Goal: Task Accomplishment & Management: Manage account settings

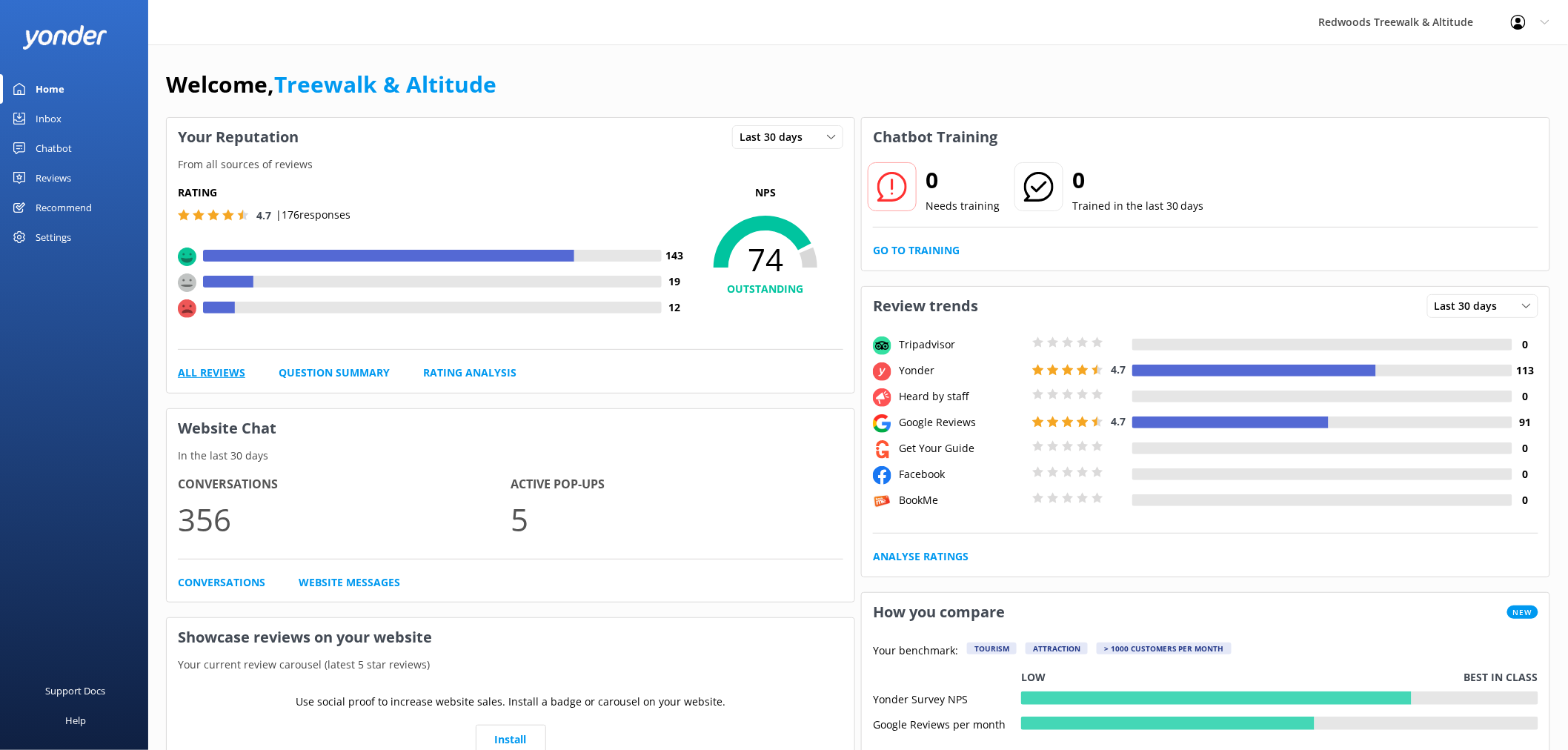
click at [208, 372] on link "All Reviews" at bounding box center [211, 373] width 67 height 17
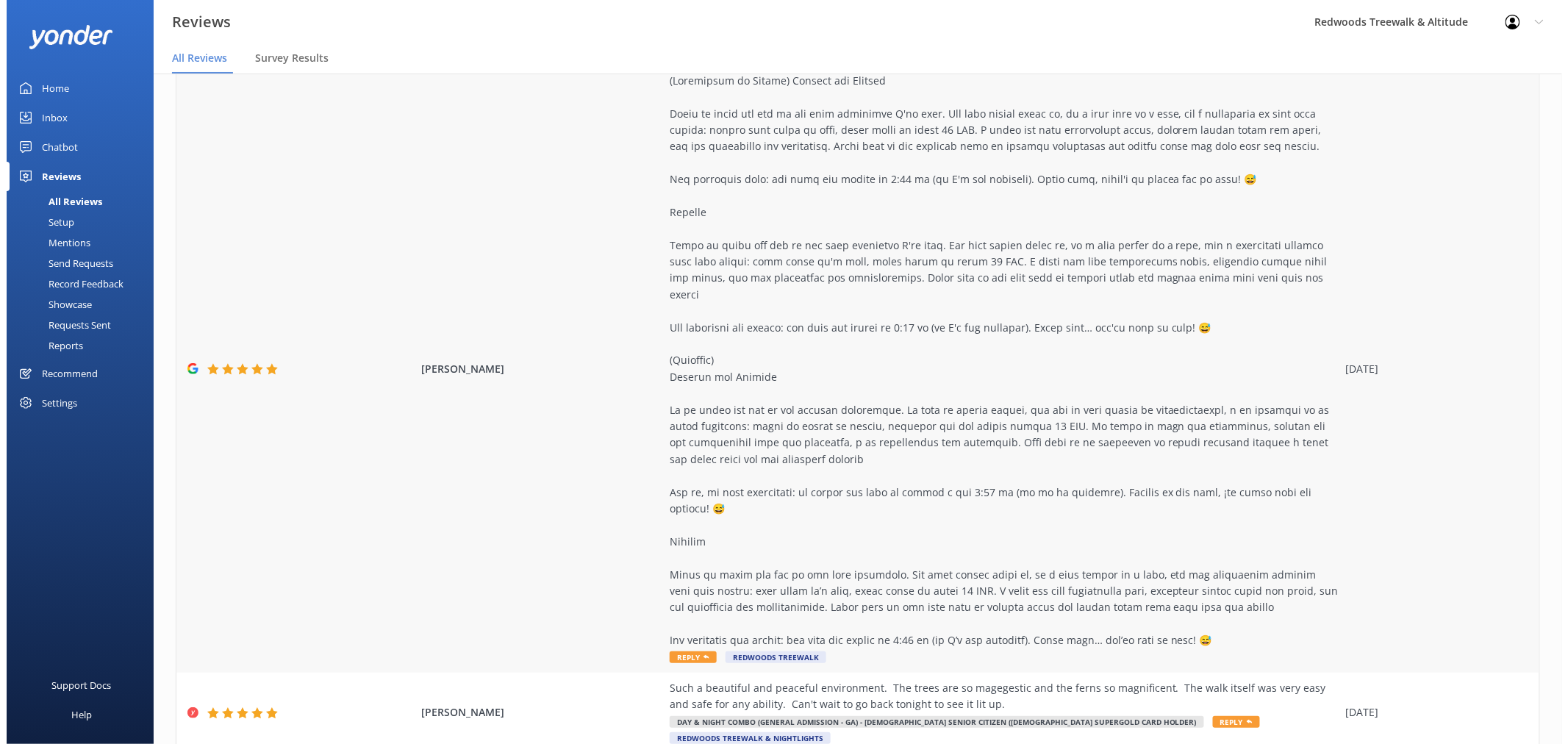
scroll to position [245, 0]
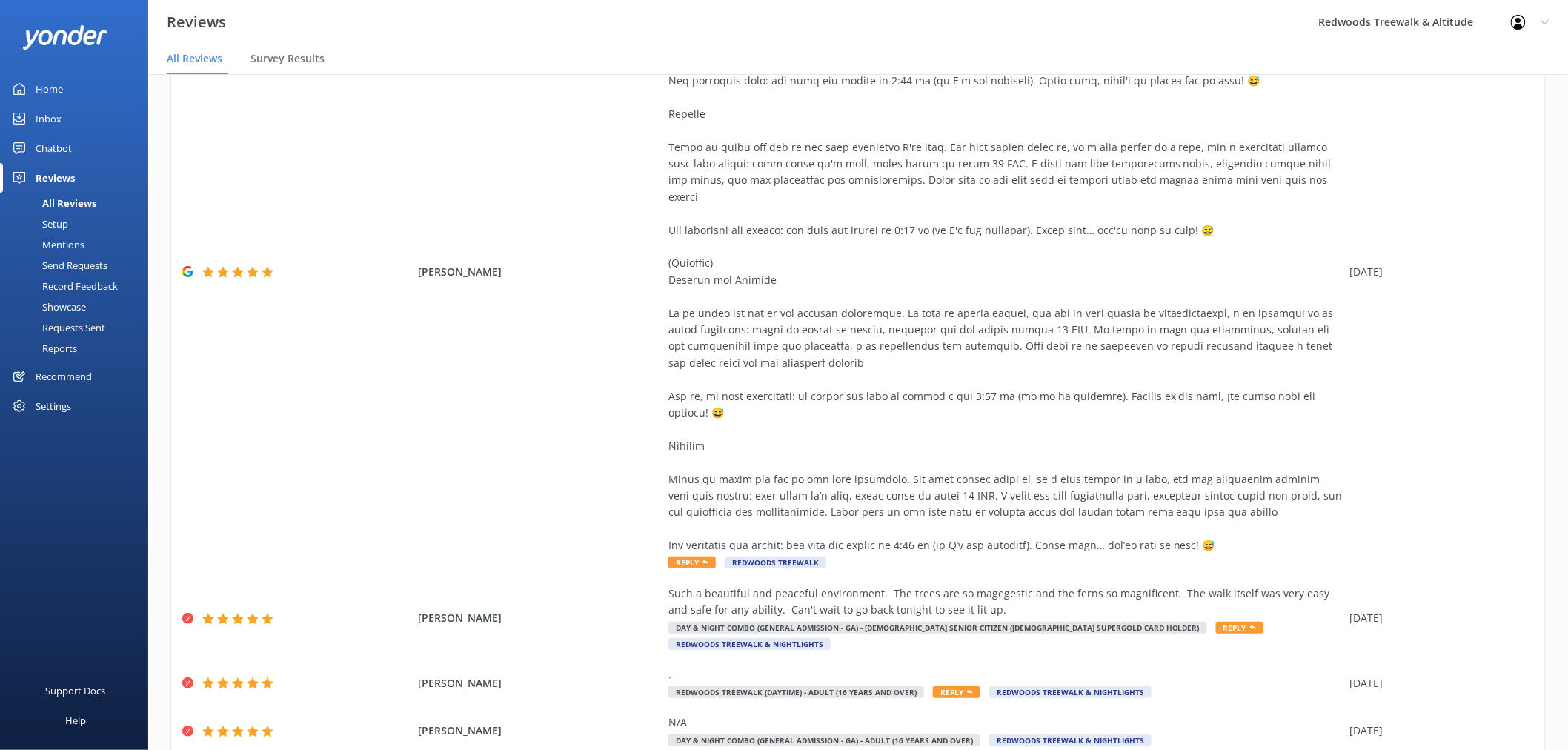
click at [87, 113] on link "Inbox" at bounding box center [74, 119] width 148 height 30
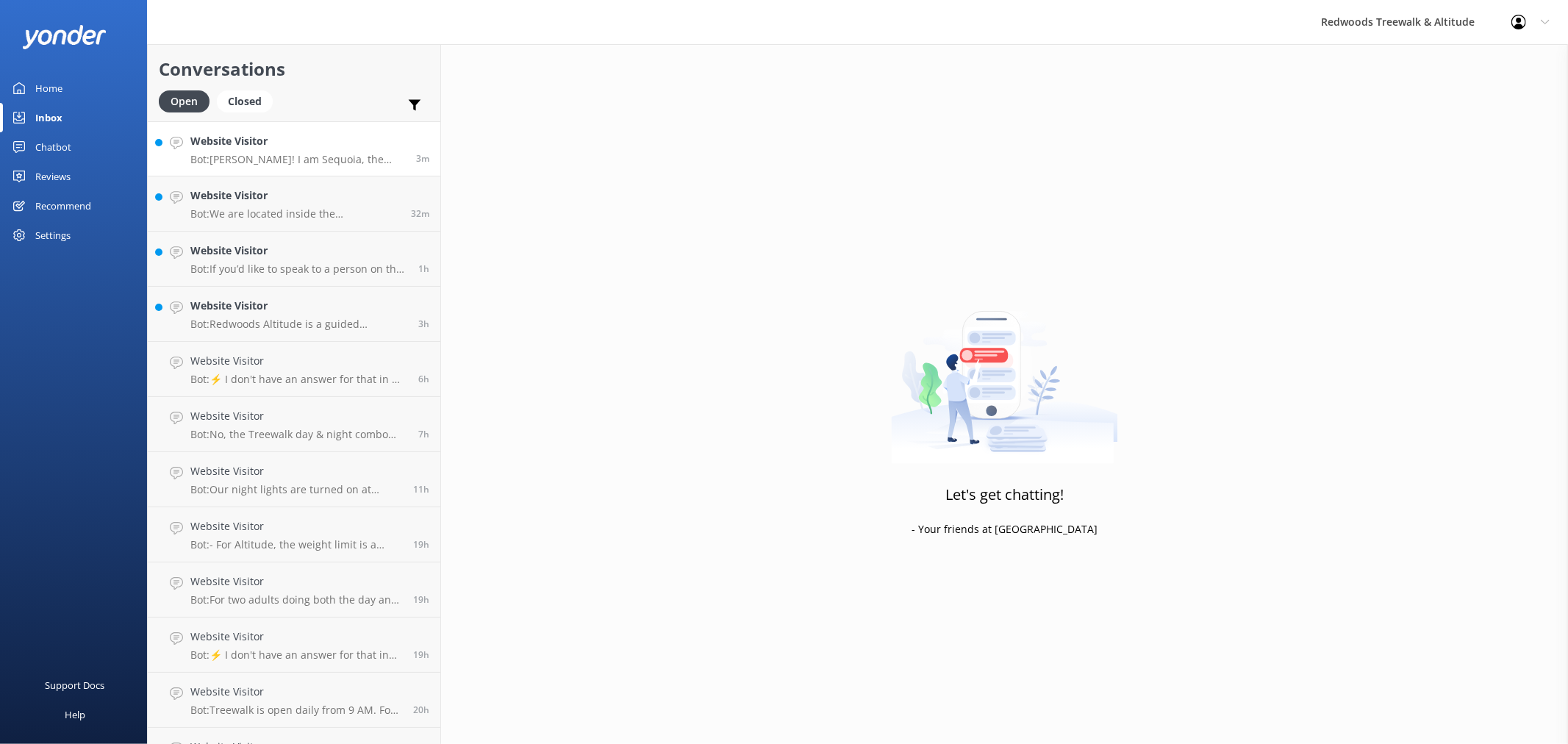
click at [256, 142] on h4 "Website Visitor" at bounding box center [298, 141] width 215 height 17
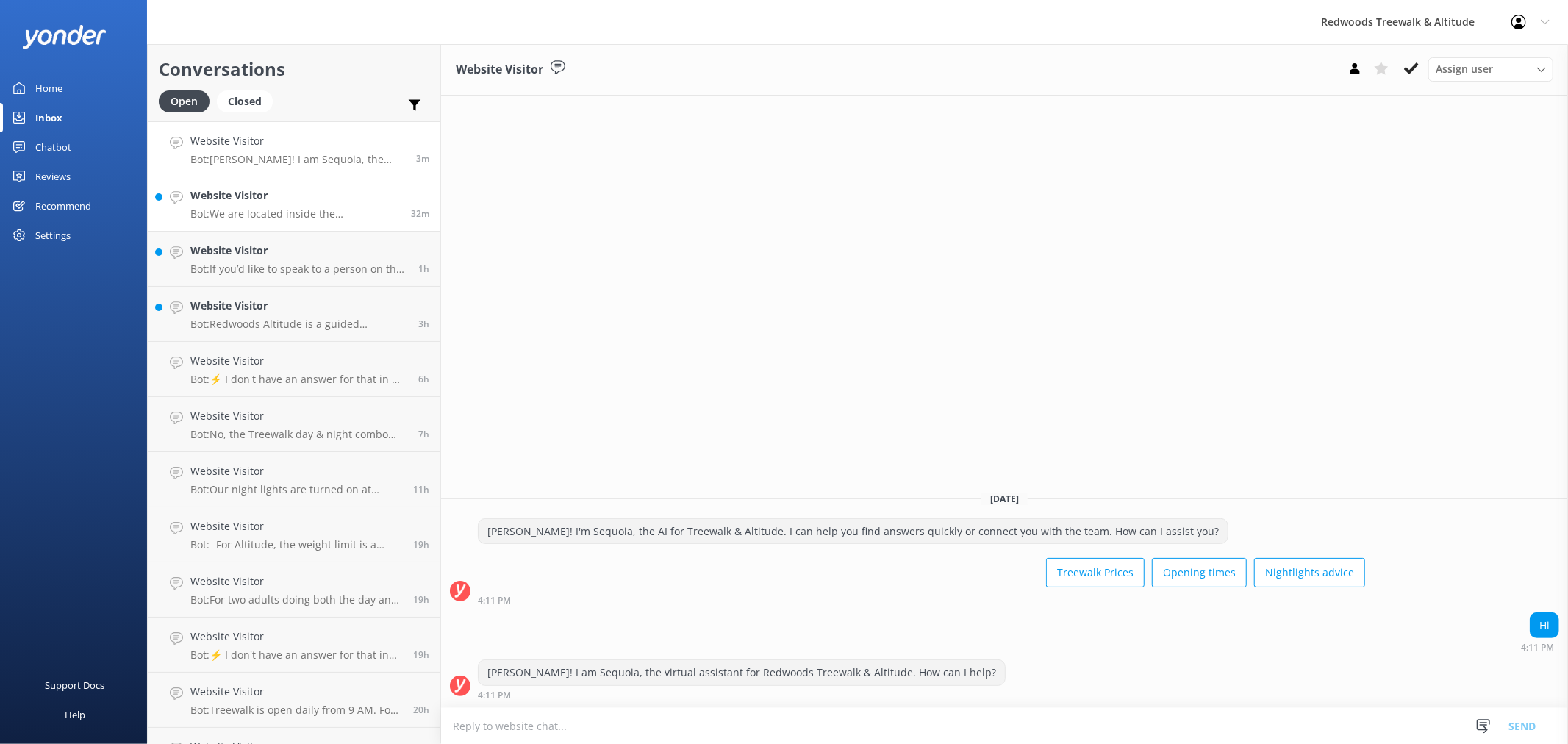
click at [320, 200] on h4 "Website Visitor" at bounding box center [294, 196] width 209 height 17
click at [328, 276] on link "Website Visitor Bot: If you’d like to speak to a person on the Redwoods Treewal…" at bounding box center [294, 259] width 293 height 55
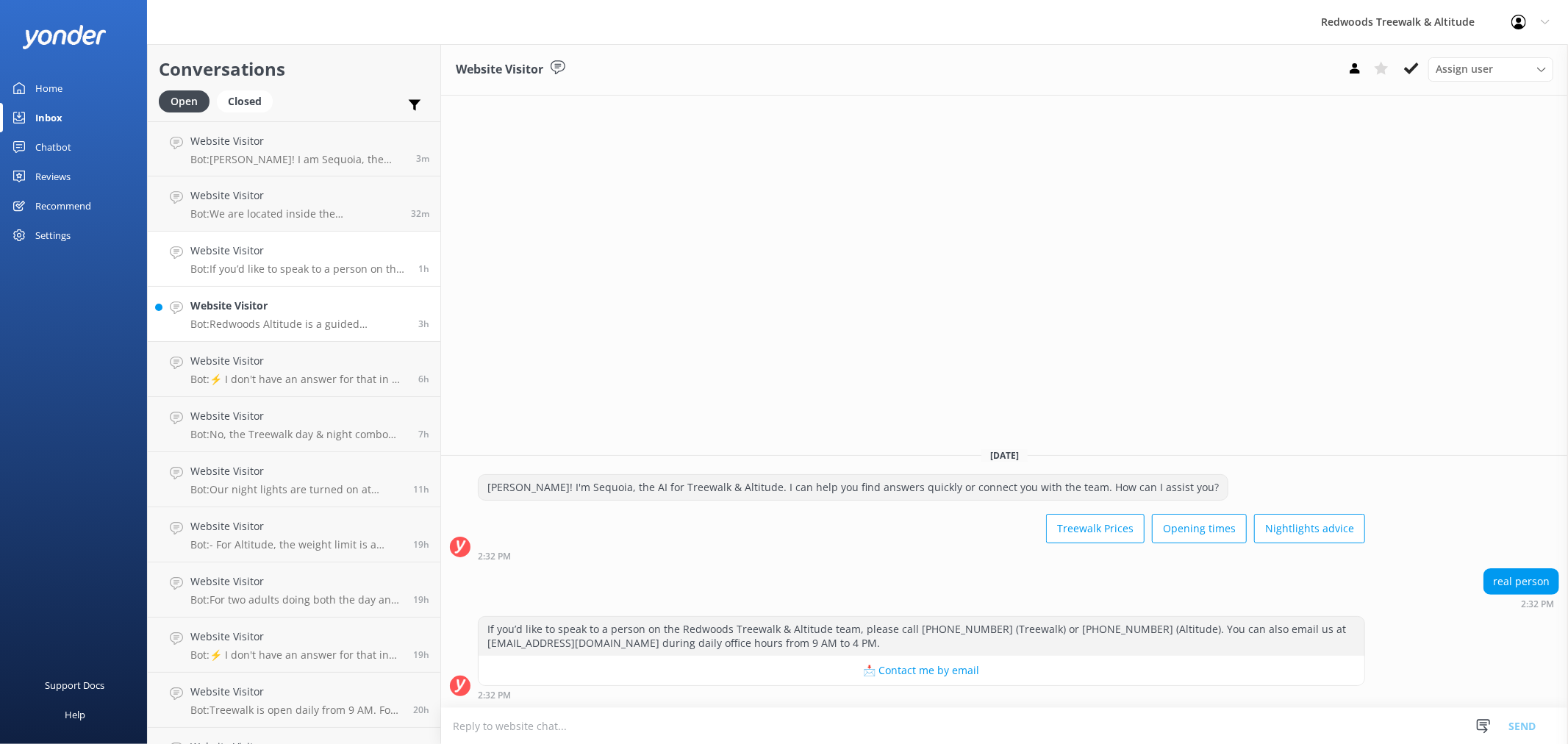
click at [324, 313] on h4 "Website Visitor" at bounding box center [298, 306] width 217 height 17
